Goal: Task Accomplishment & Management: Complete application form

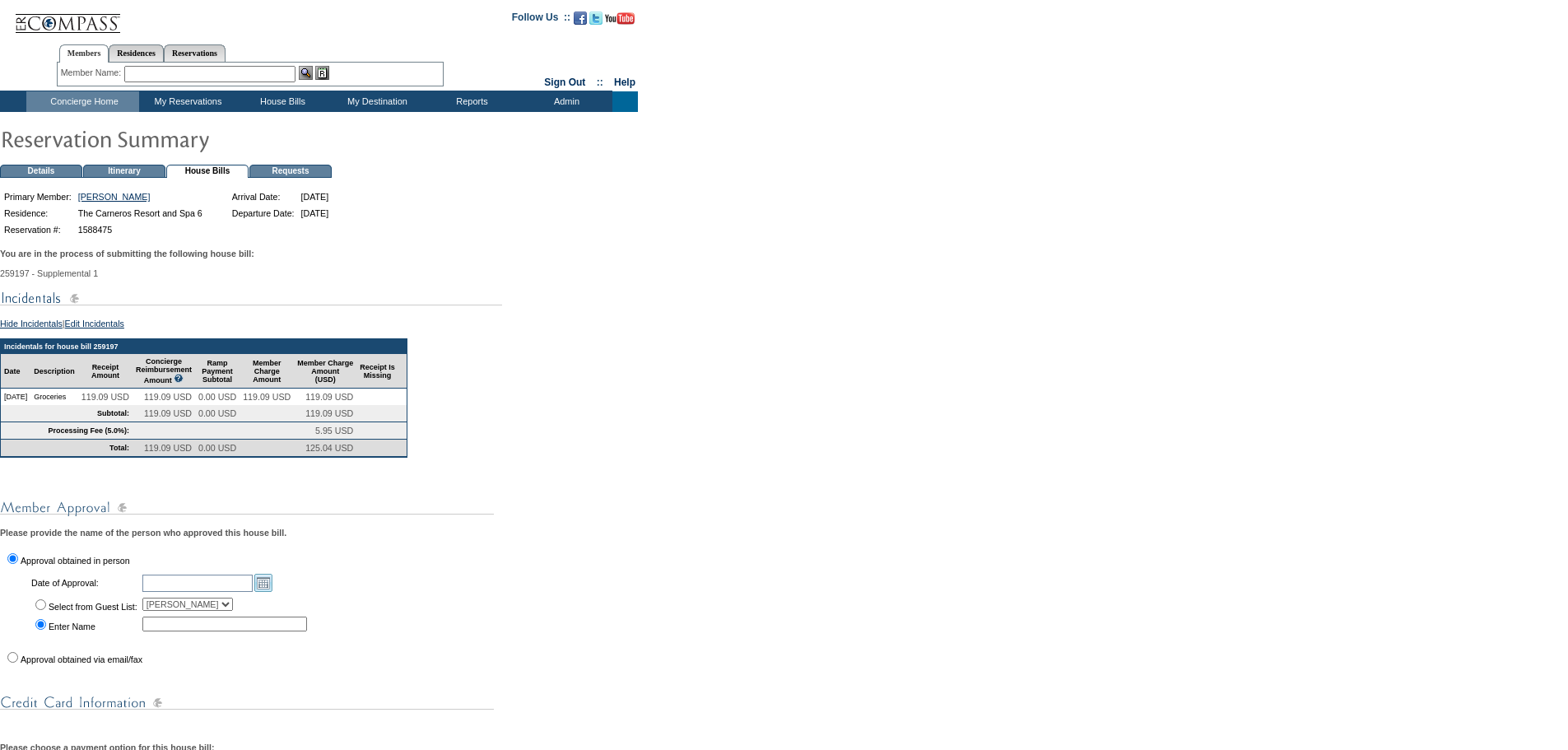
click at [273, 592] on link "Open the calendar popup." at bounding box center [263, 582] width 18 height 18
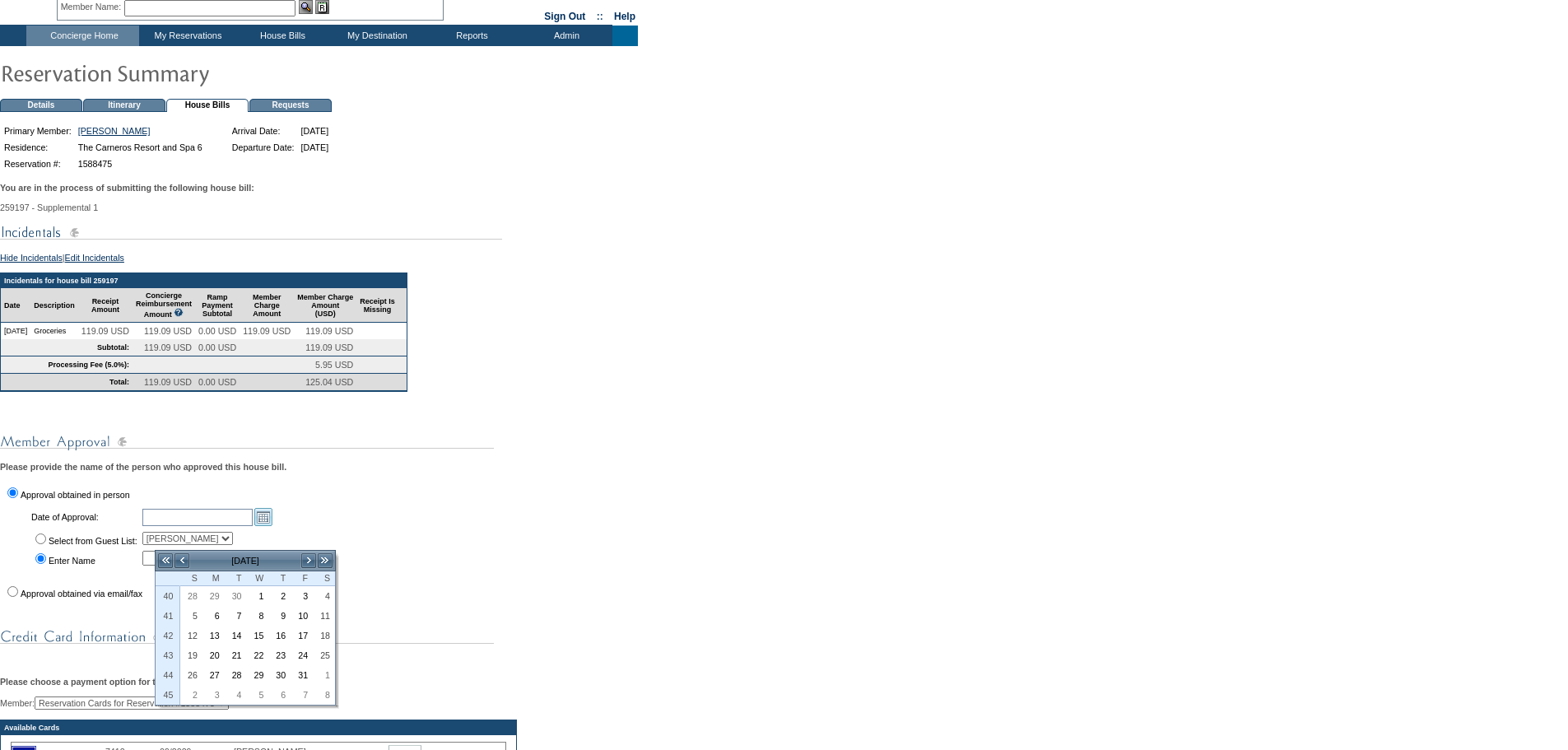
scroll to position [164, 0]
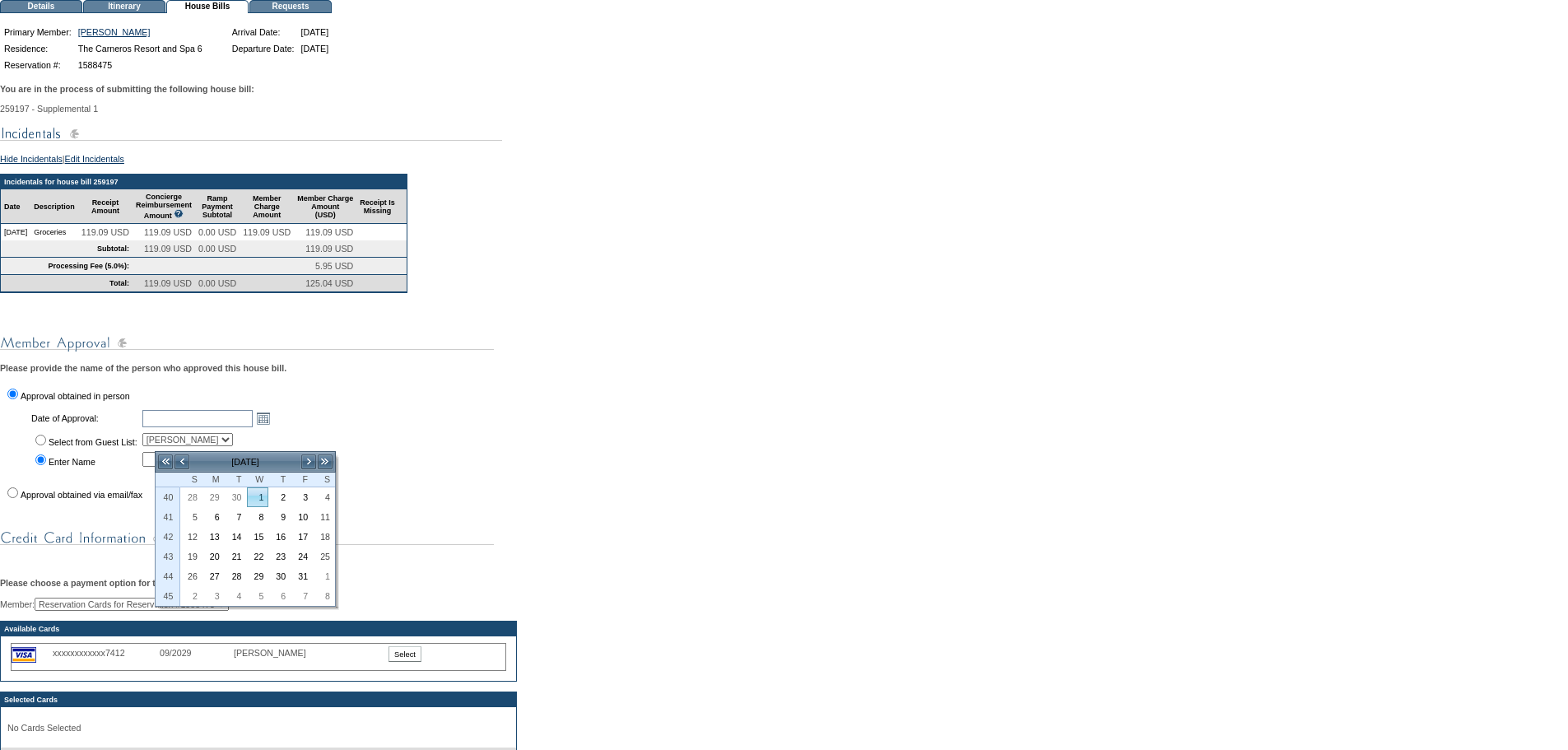
click at [260, 494] on link "1" at bounding box center [258, 497] width 20 height 18
type input "[DATE]"
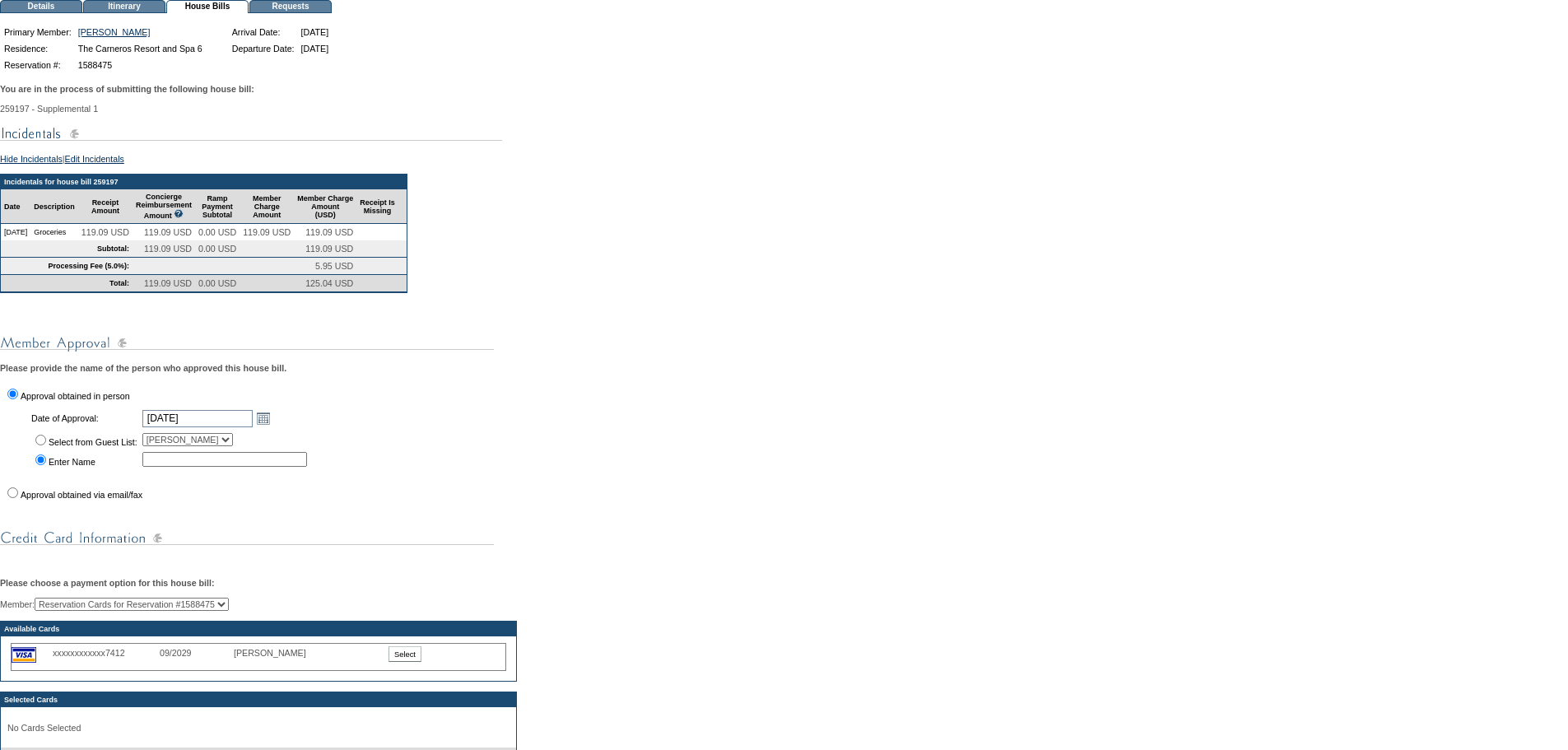
click at [41, 445] on input "Select from Guest List:" at bounding box center [41, 440] width 11 height 11
radio input "true"
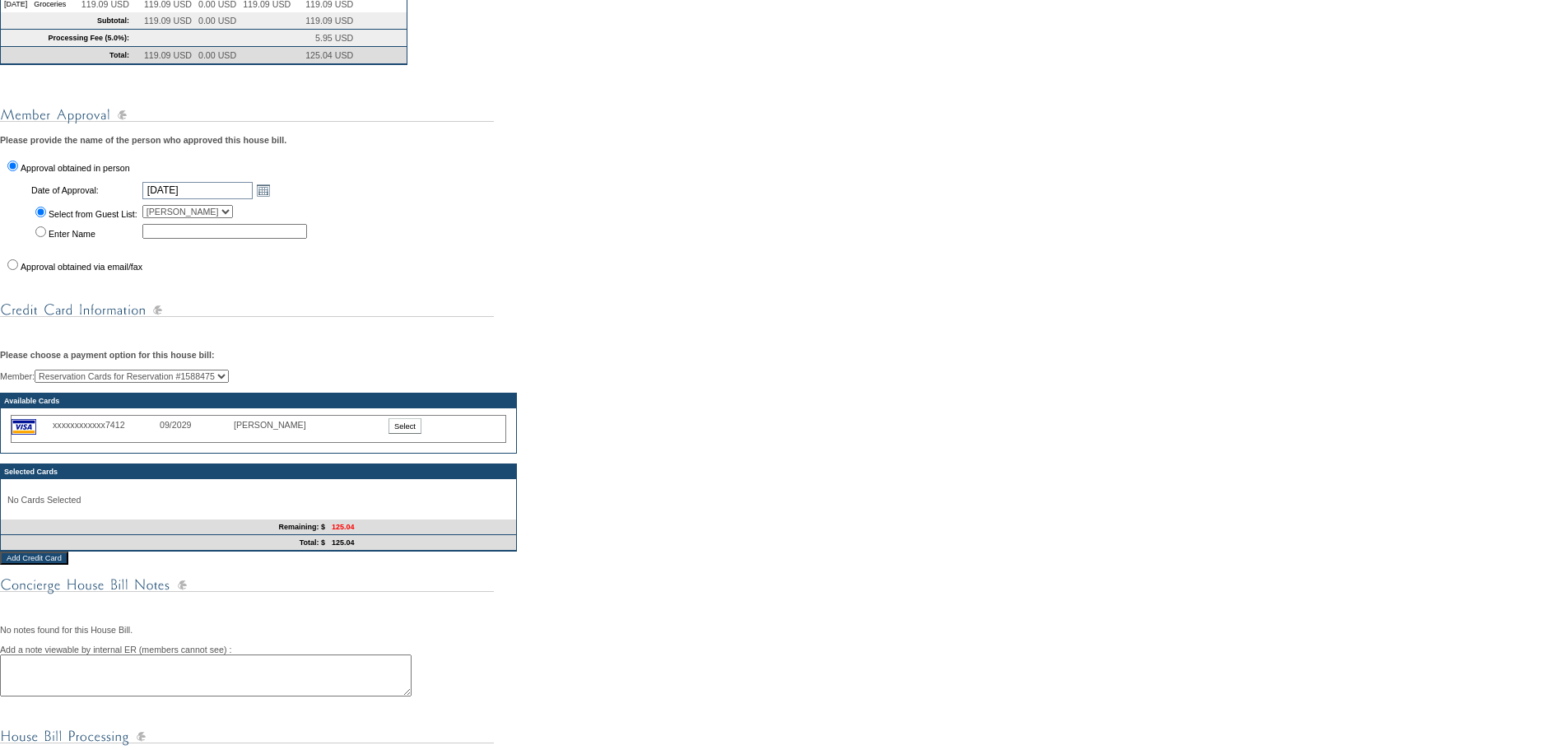
scroll to position [411, 0]
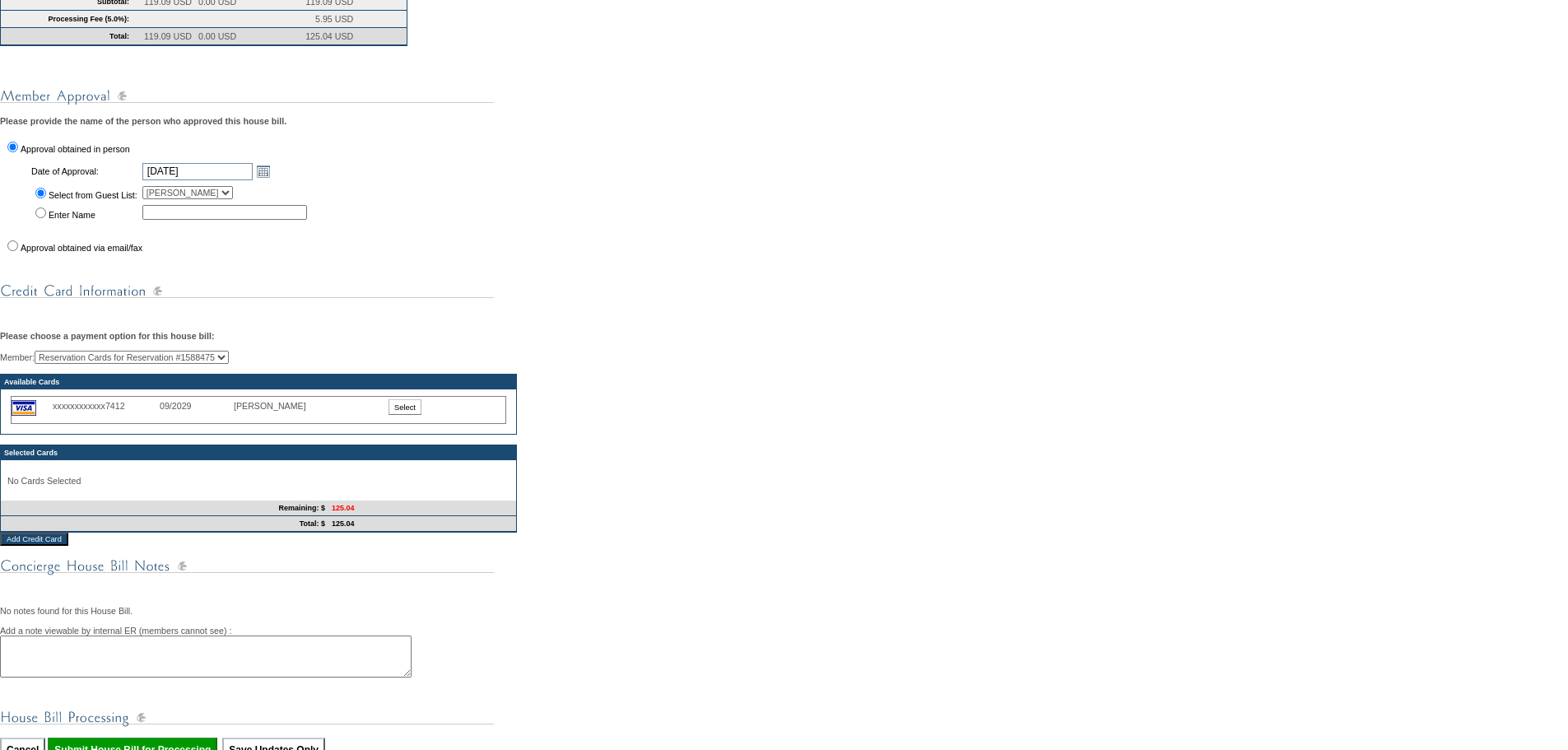
click at [412, 415] on input "Select" at bounding box center [404, 407] width 33 height 16
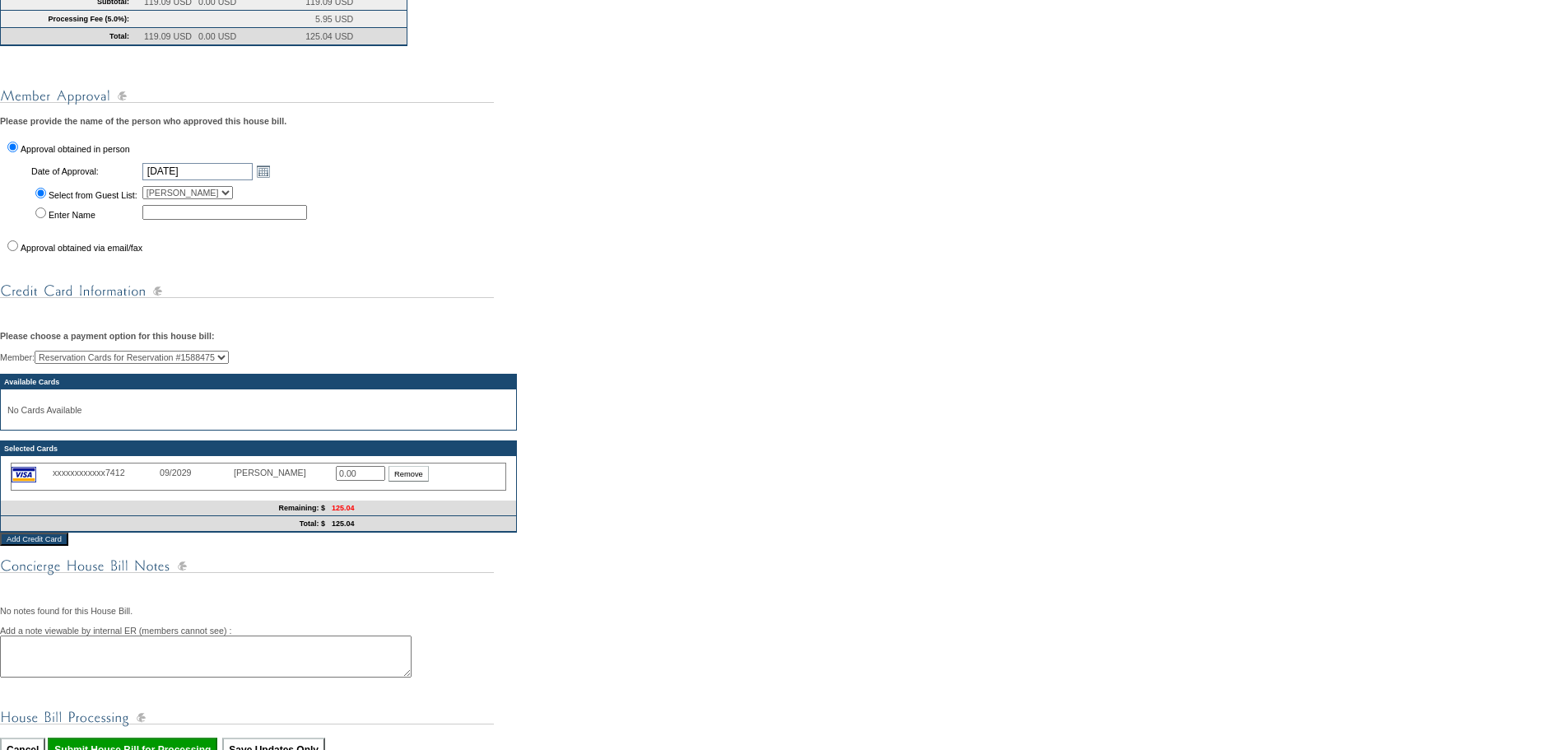
drag, startPoint x: 372, startPoint y: 509, endPoint x: 261, endPoint y: 508, distance: 111.0
click at [261, 491] on div "xxxxxxxxxxxx7412 09/2029 [PERSON_NAME] 0.00 Remove" at bounding box center [259, 475] width 496 height 28
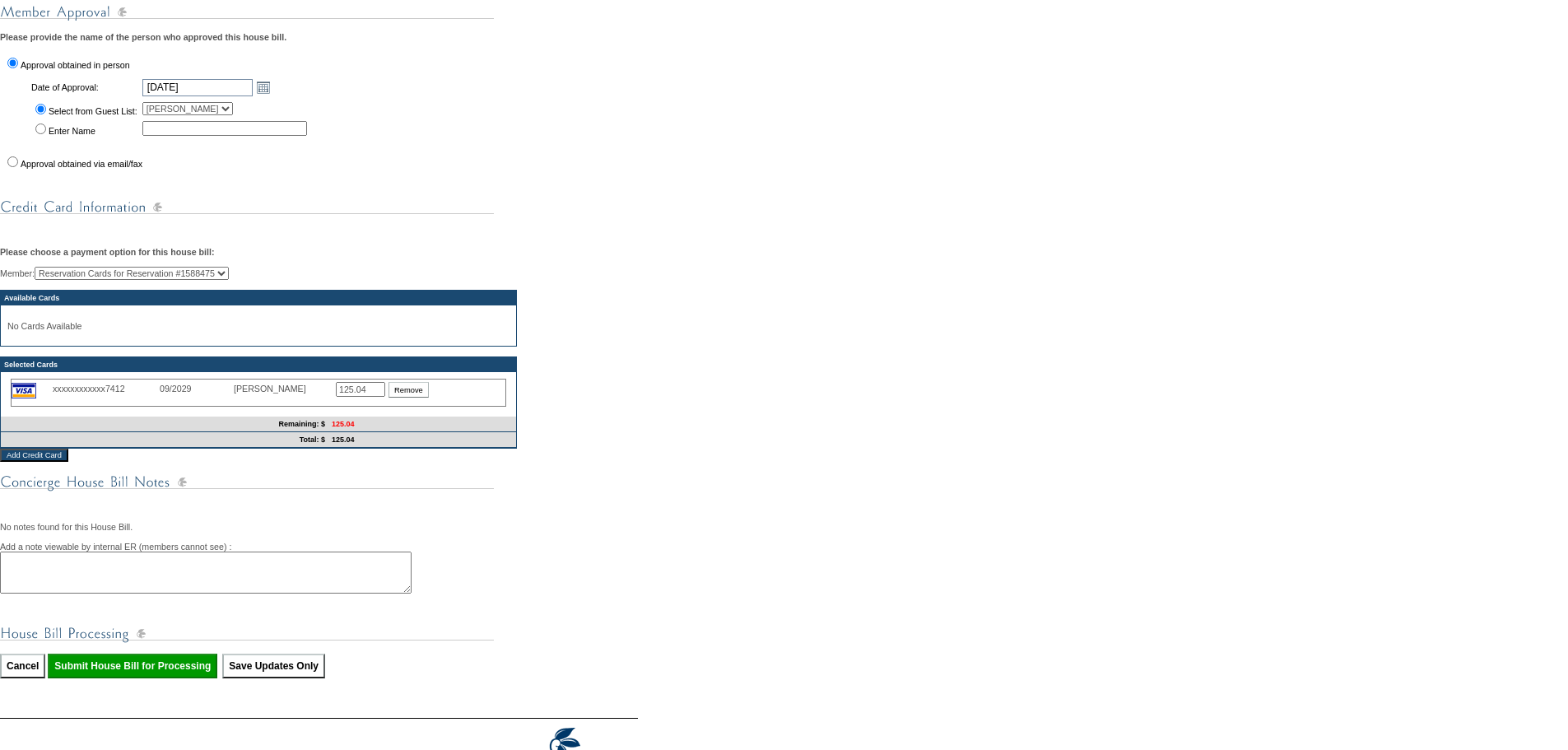
scroll to position [622, 0]
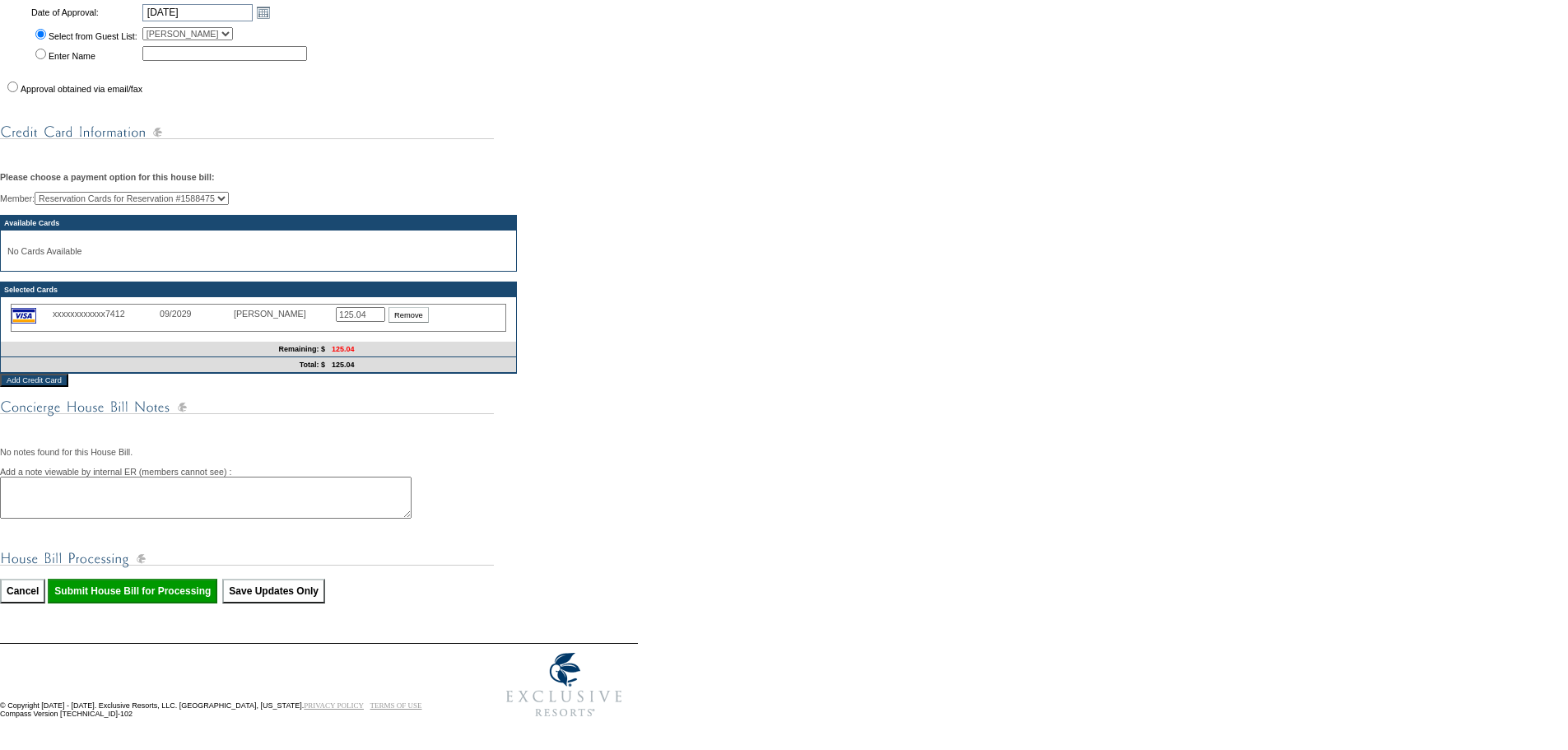
type input "125.04"
click at [188, 482] on textarea at bounding box center [205, 497] width 412 height 42
click at [161, 580] on input "Submit House Bill for Processing" at bounding box center [132, 591] width 170 height 25
type input "Processing..."
